Goal: Information Seeking & Learning: Learn about a topic

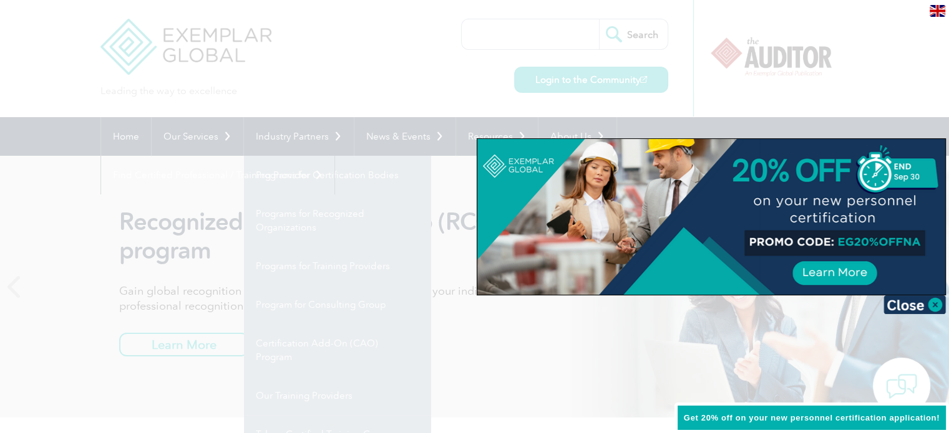
click at [387, 89] on div at bounding box center [474, 216] width 949 height 433
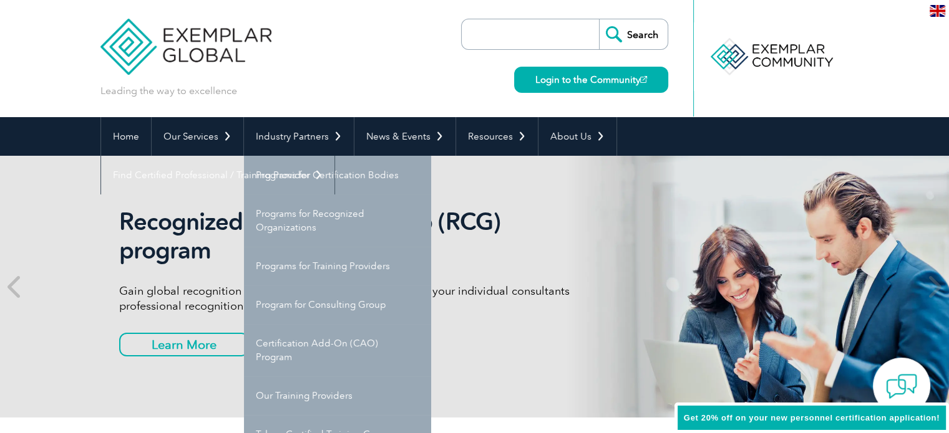
click at [334, 82] on div "Leading the way to excellence Search Login to the Community ▼" at bounding box center [474, 58] width 748 height 117
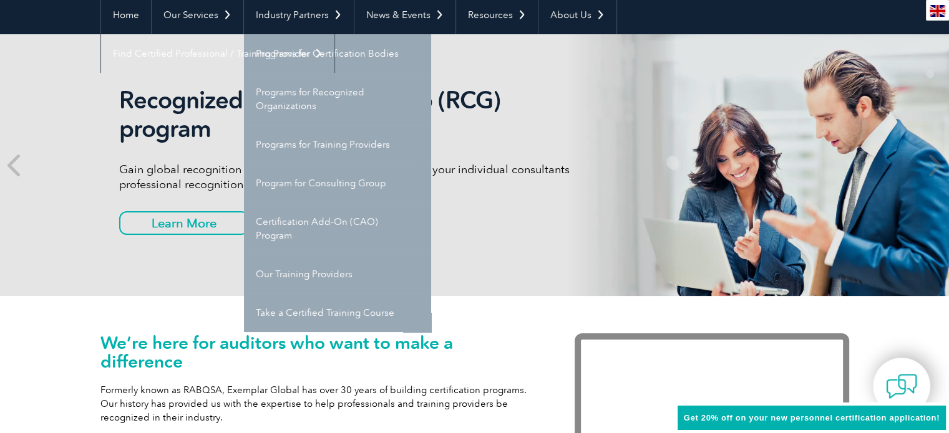
scroll to position [125, 0]
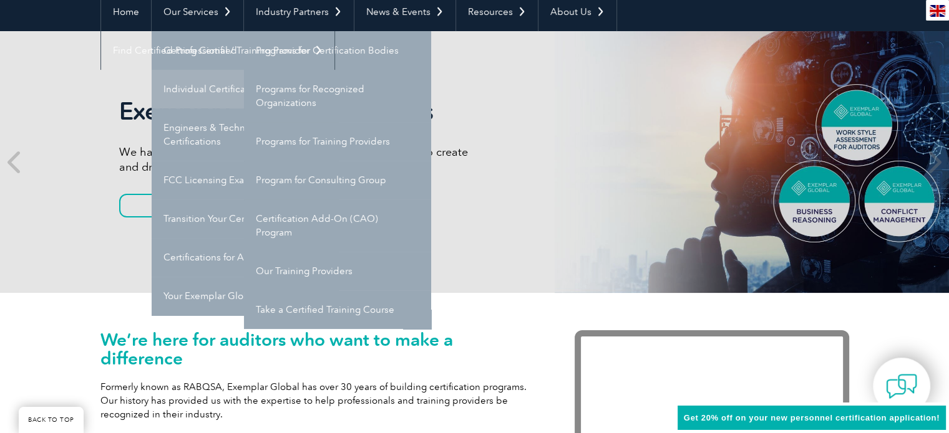
click at [210, 87] on link "Individual Certifications" at bounding box center [245, 89] width 187 height 39
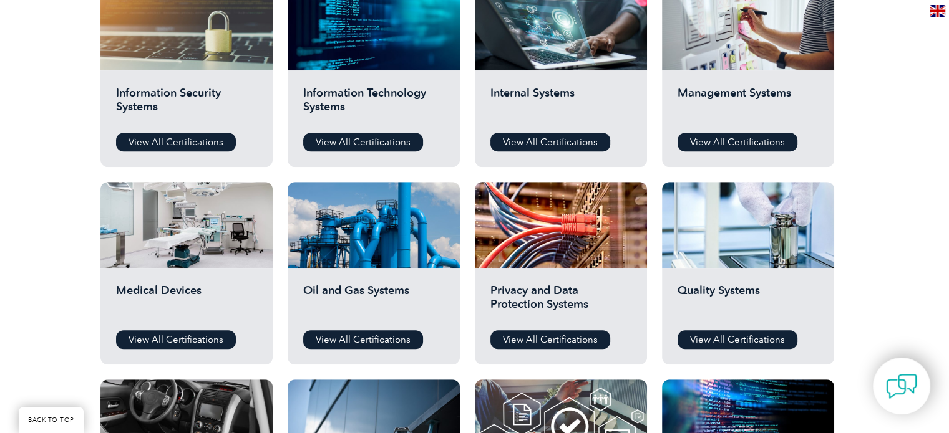
scroll to position [748, 0]
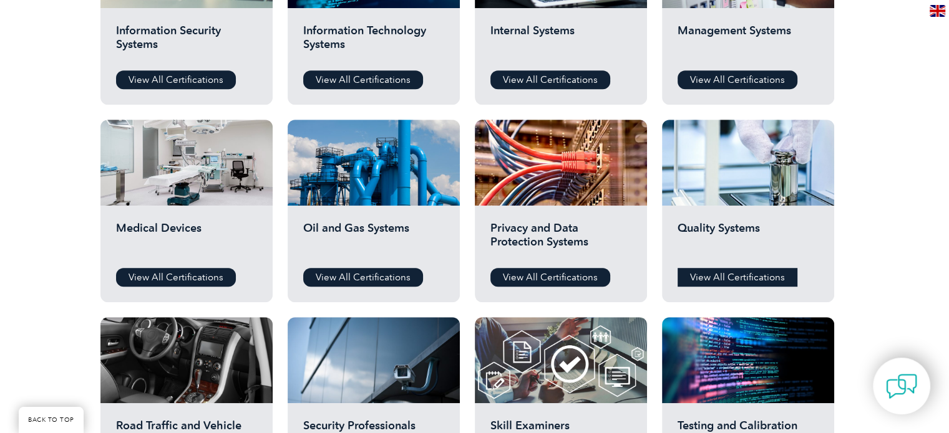
click at [727, 276] on link "View All Certifications" at bounding box center [737, 277] width 120 height 19
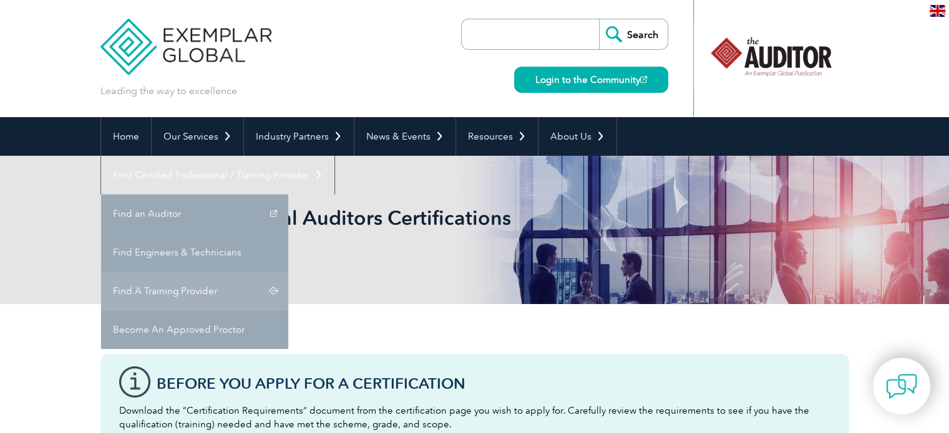
click at [288, 272] on link "Find A Training Provider" at bounding box center [194, 291] width 187 height 39
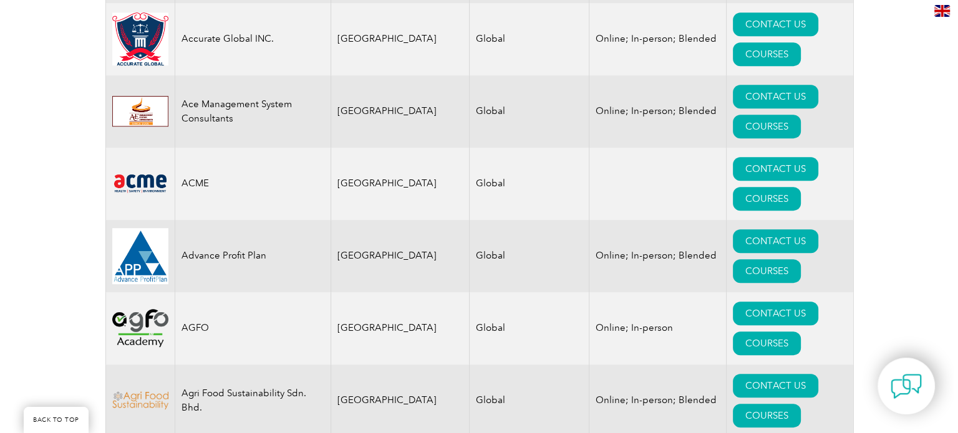
scroll to position [873, 0]
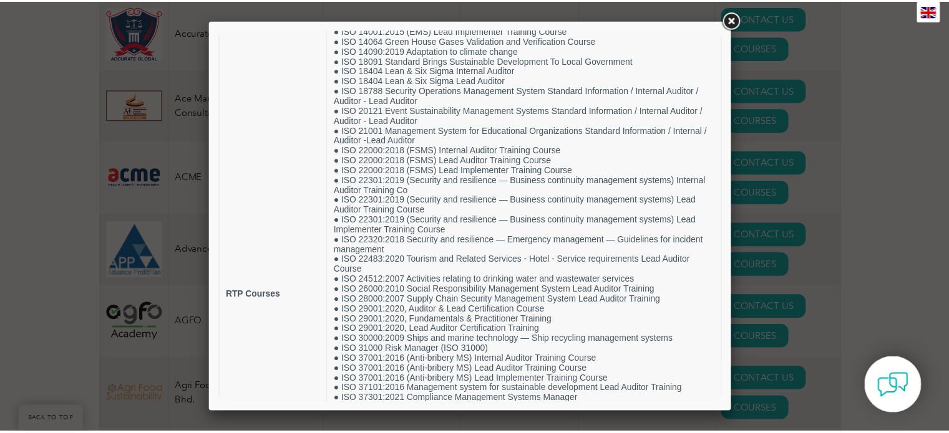
scroll to position [0, 0]
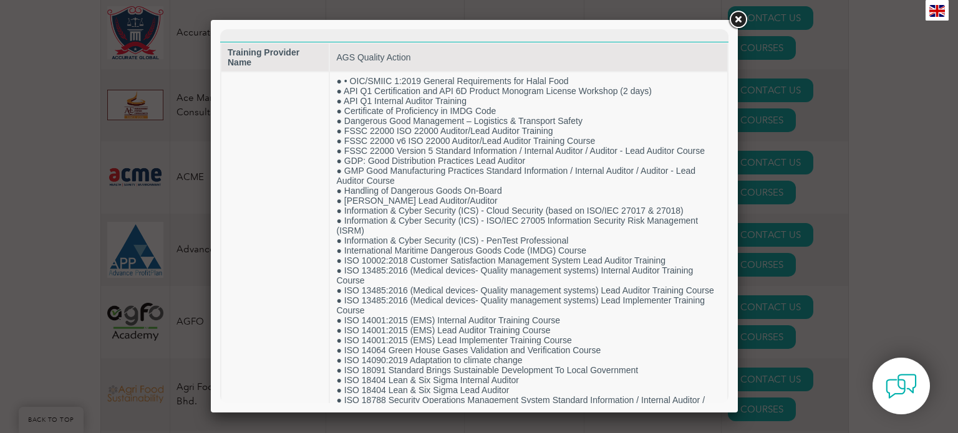
click at [735, 22] on link at bounding box center [738, 20] width 22 height 22
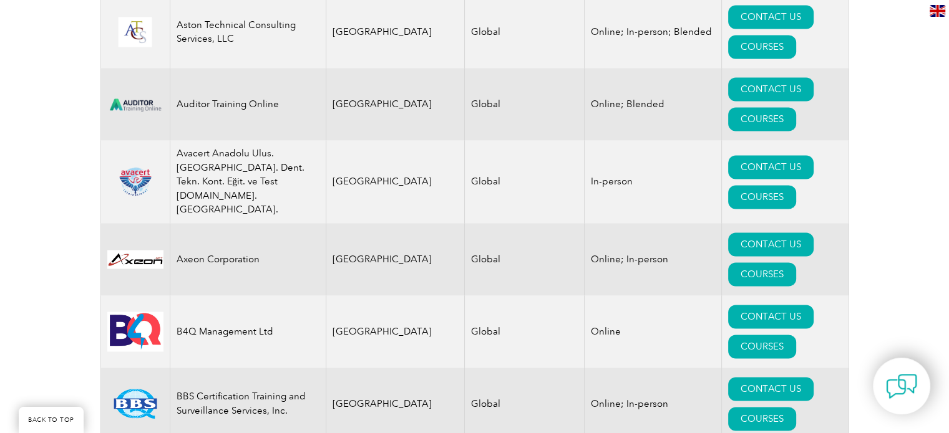
scroll to position [1921, 0]
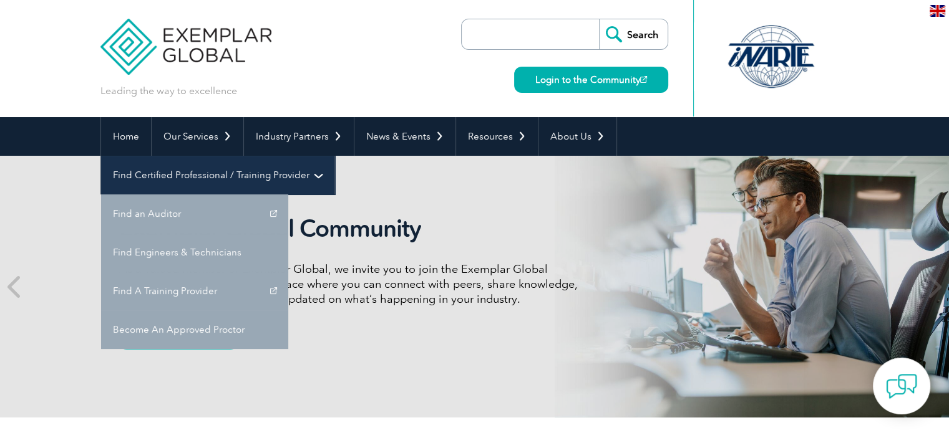
click at [334, 156] on link "Find Certified Professional / Training Provider" at bounding box center [217, 175] width 233 height 39
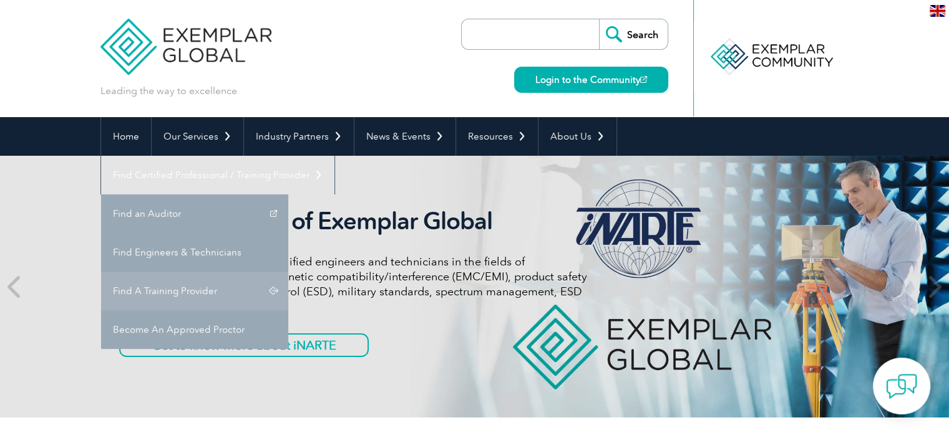
click at [288, 272] on link "Find A Training Provider" at bounding box center [194, 291] width 187 height 39
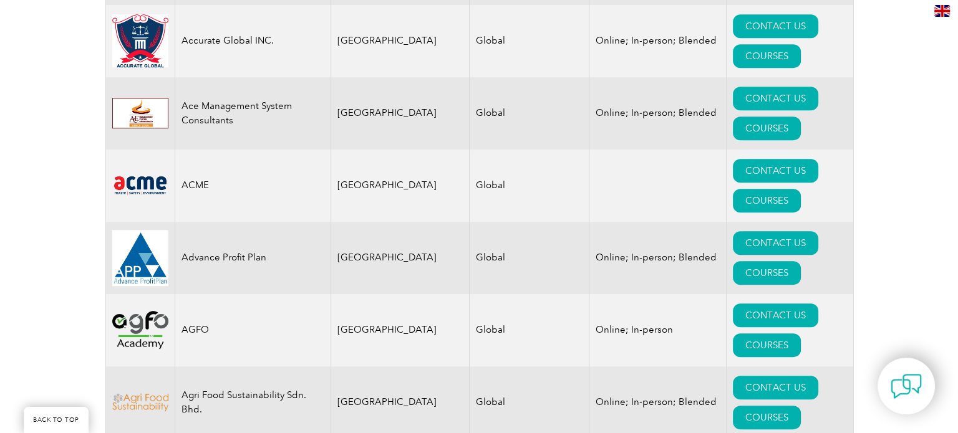
scroll to position [873, 0]
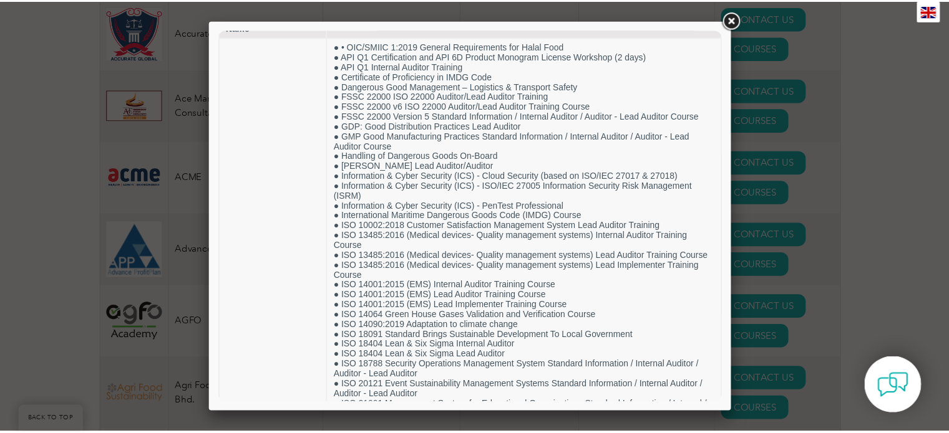
scroll to position [0, 0]
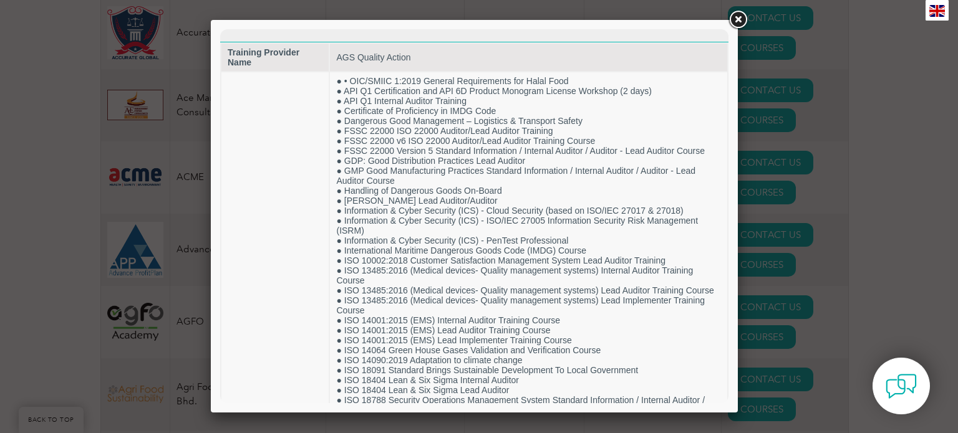
click at [740, 21] on link at bounding box center [738, 20] width 22 height 22
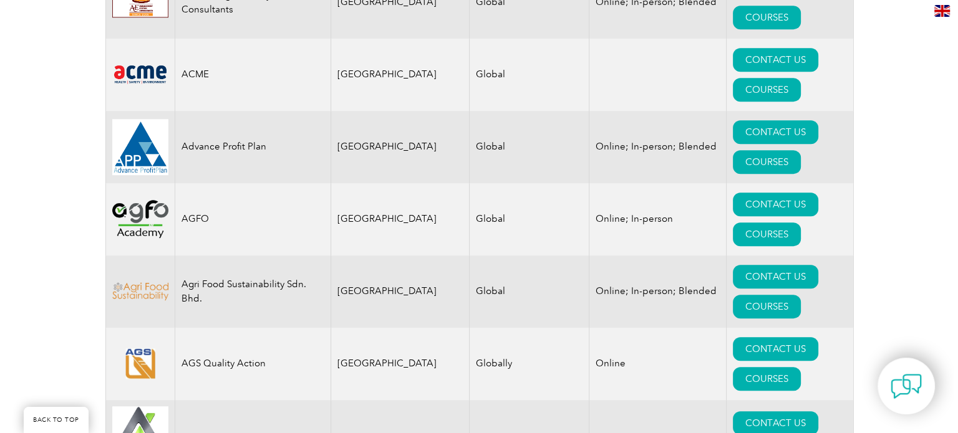
scroll to position [998, 0]
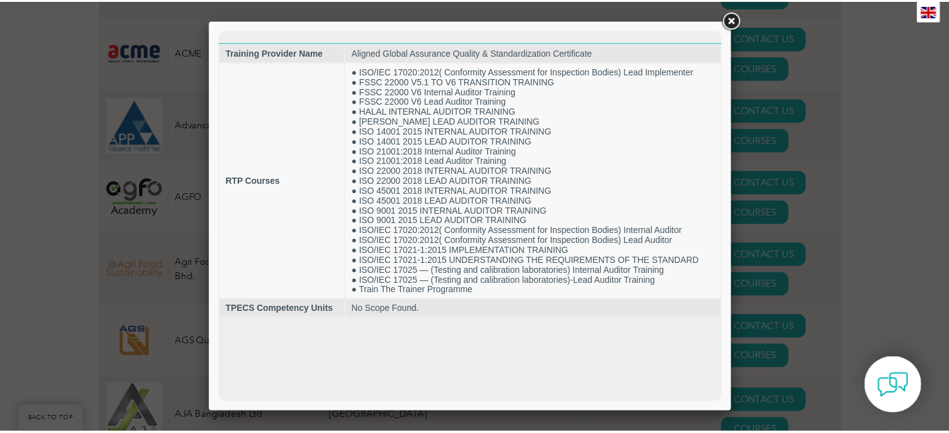
scroll to position [0, 0]
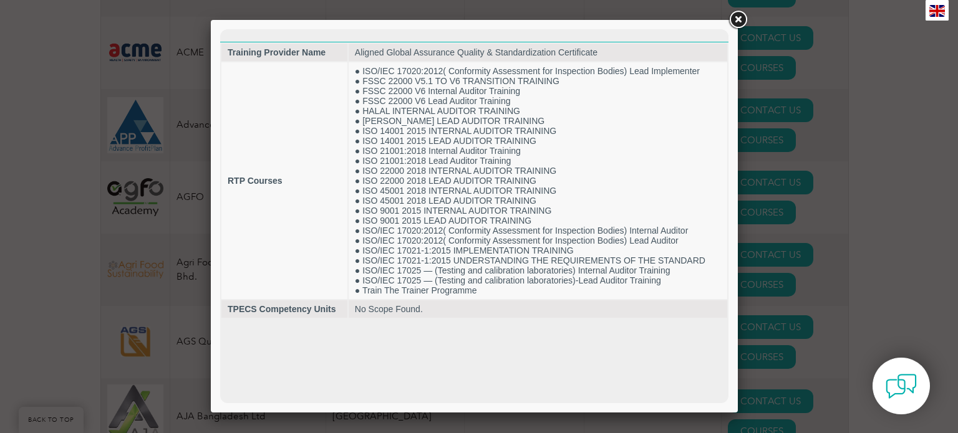
click at [738, 20] on link at bounding box center [738, 20] width 22 height 22
